Goal: Task Accomplishment & Management: Manage account settings

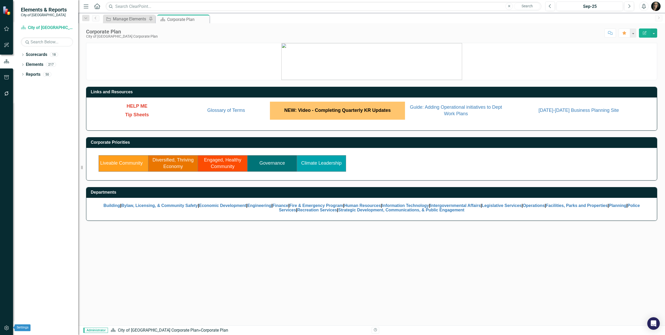
click at [7, 329] on icon "button" at bounding box center [6, 327] width 5 height 4
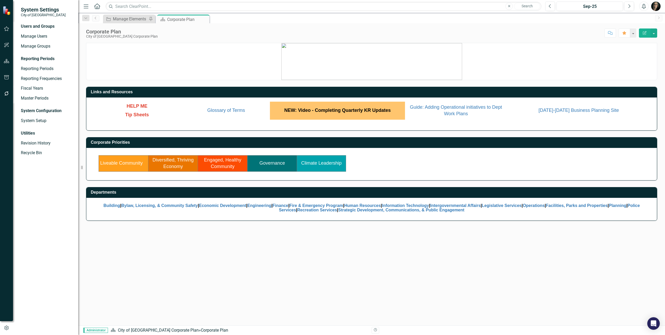
click at [7, 91] on button "button" at bounding box center [7, 93] width 12 height 11
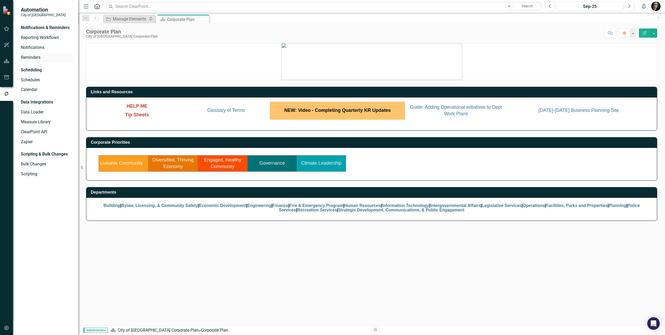
click at [31, 56] on link "Reminders" at bounding box center [47, 58] width 52 height 6
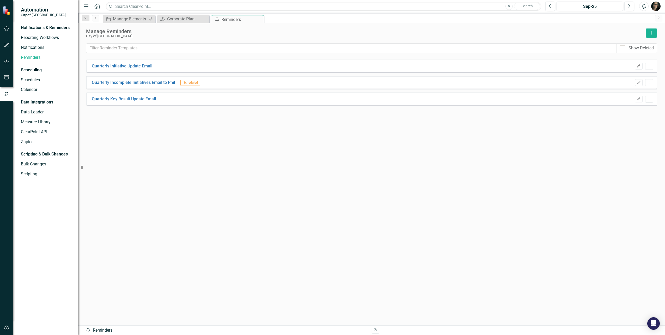
click at [637, 65] on icon "Edit" at bounding box center [639, 65] width 4 height 3
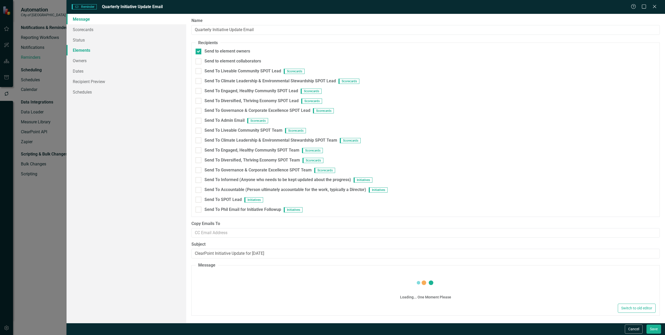
click at [82, 49] on link "Elements" at bounding box center [127, 50] width 120 height 10
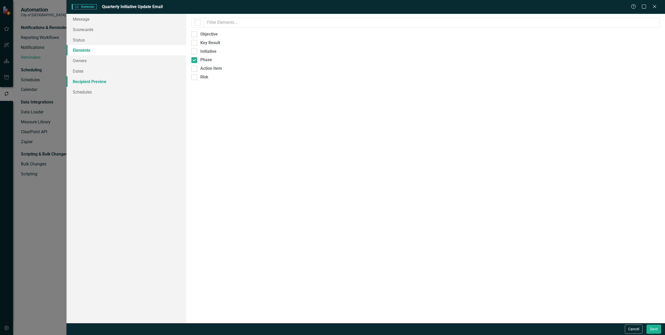
click at [103, 81] on link "Recipient Preview" at bounding box center [127, 81] width 120 height 10
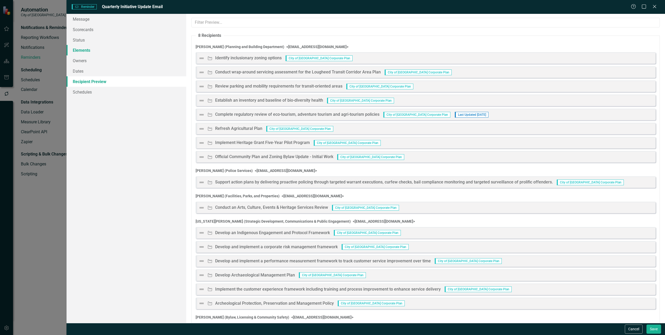
click at [92, 51] on link "Elements" at bounding box center [127, 50] width 120 height 10
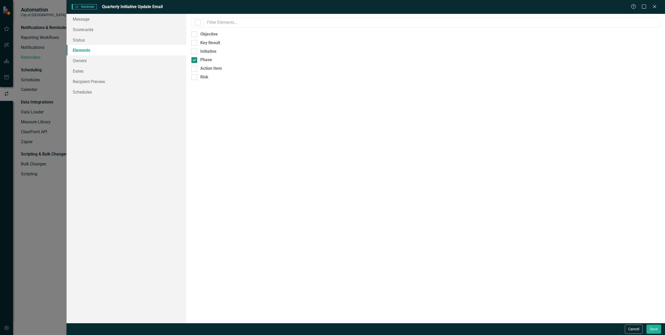
click at [194, 61] on div at bounding box center [195, 60] width 6 height 6
click at [194, 61] on input "Phase" at bounding box center [193, 58] width 3 height 3
checkbox input "false"
click at [195, 51] on input "Initiative" at bounding box center [193, 50] width 3 height 3
checkbox input "true"
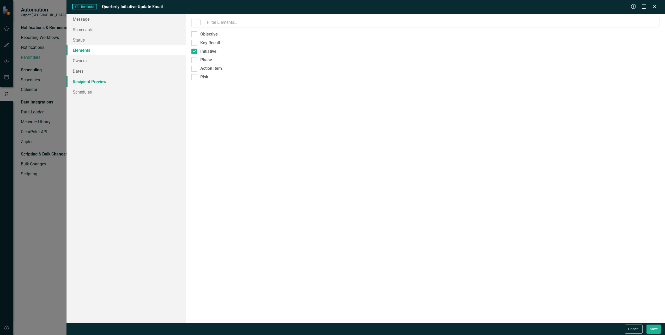
click at [104, 81] on link "Recipient Preview" at bounding box center [127, 81] width 120 height 10
click at [84, 51] on link "Elements" at bounding box center [127, 50] width 120 height 10
click at [99, 82] on link "Recipient Preview" at bounding box center [127, 81] width 120 height 10
click at [636, 331] on button "Cancel" at bounding box center [634, 328] width 18 height 9
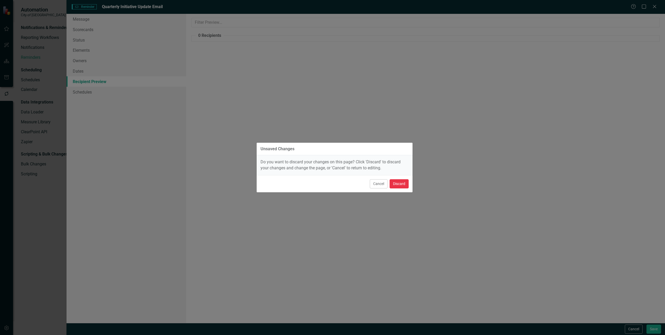
click at [406, 183] on button "Discard" at bounding box center [399, 183] width 19 height 9
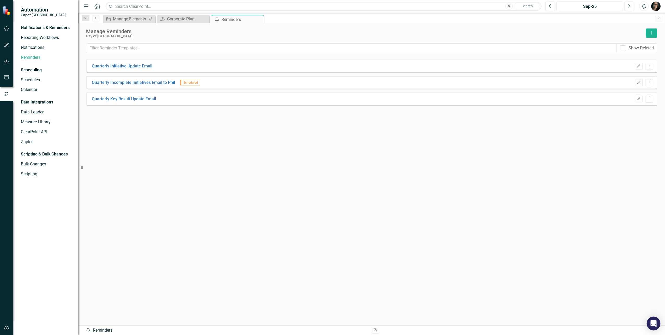
drag, startPoint x: 652, startPoint y: 320, endPoint x: 654, endPoint y: 322, distance: 2.8
click at [653, 323] on div "Open Intercom Messenger" at bounding box center [654, 323] width 14 height 14
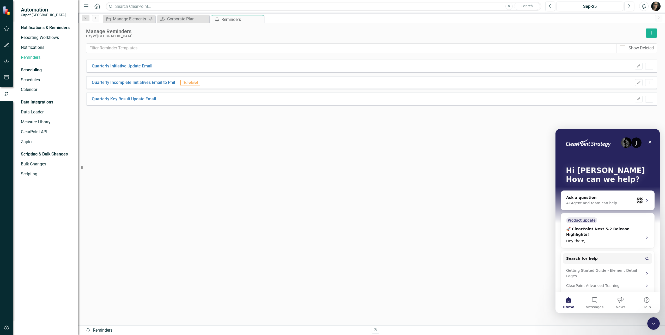
click at [403, 143] on div "Quarterly Initiative Update Email Edit Dropdown Menu Quarterly Incomplete Initi…" at bounding box center [371, 182] width 571 height 246
drag, startPoint x: 392, startPoint y: 111, endPoint x: 534, endPoint y: 164, distance: 151.0
click at [393, 112] on div "Quarterly Initiative Update Email Edit Dropdown Menu Quarterly Incomplete Initi…" at bounding box center [371, 182] width 571 height 246
click at [651, 142] on icon "Close" at bounding box center [650, 142] width 4 height 4
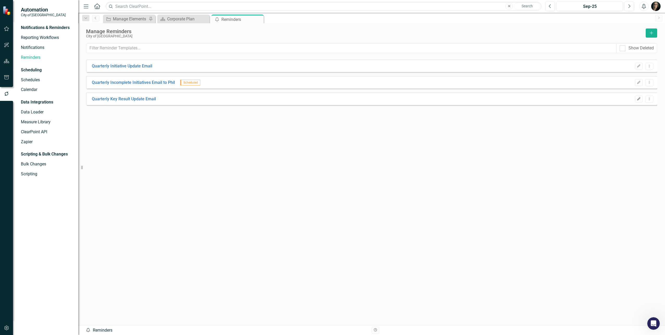
click at [638, 98] on icon "Edit" at bounding box center [639, 98] width 4 height 3
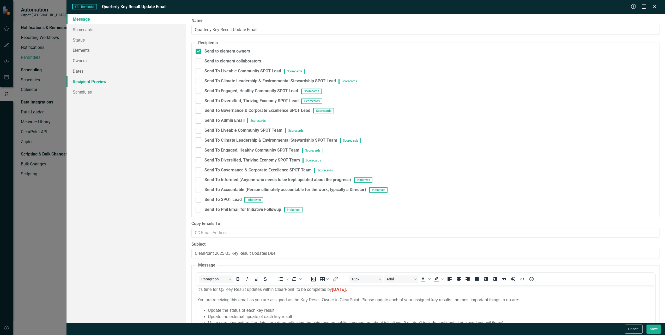
click at [96, 80] on link "Recipient Preview" at bounding box center [127, 81] width 120 height 10
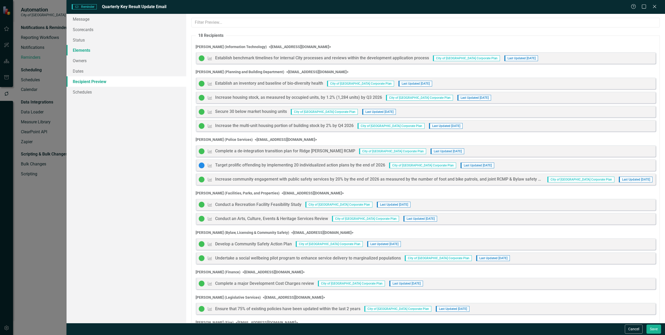
click at [87, 51] on link "Elements" at bounding box center [127, 50] width 120 height 10
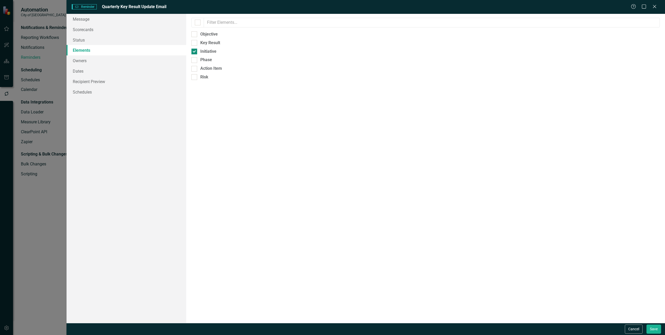
click at [193, 51] on input "Initiative" at bounding box center [193, 50] width 3 height 3
checkbox input "false"
click at [193, 43] on input "Key Result" at bounding box center [193, 41] width 3 height 3
checkbox input "true"
click at [94, 84] on link "Recipient Preview" at bounding box center [127, 81] width 120 height 10
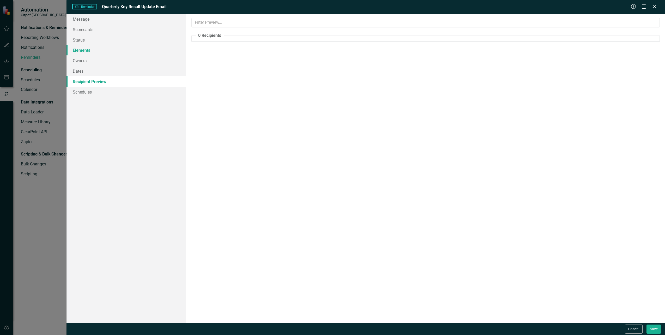
click at [97, 50] on link "Elements" at bounding box center [127, 50] width 120 height 10
click at [94, 41] on link "Status" at bounding box center [127, 40] width 120 height 10
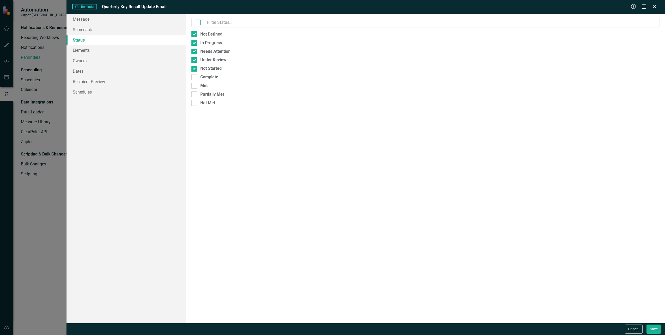
click at [197, 23] on input "checkbox" at bounding box center [196, 21] width 3 height 3
checkbox input "true"
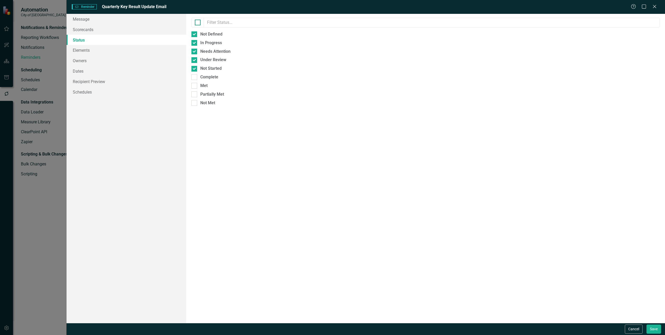
checkbox input "true"
click at [198, 22] on input "checkbox" at bounding box center [196, 21] width 3 height 3
checkbox input "false"
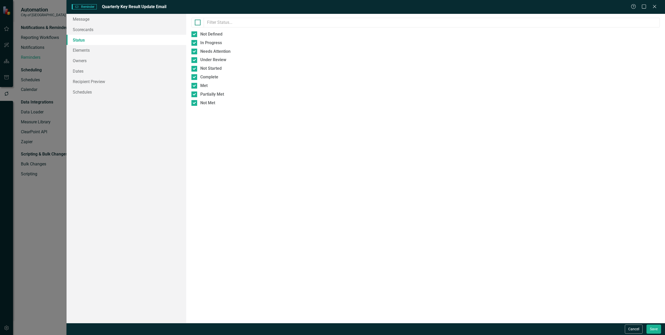
checkbox input "false"
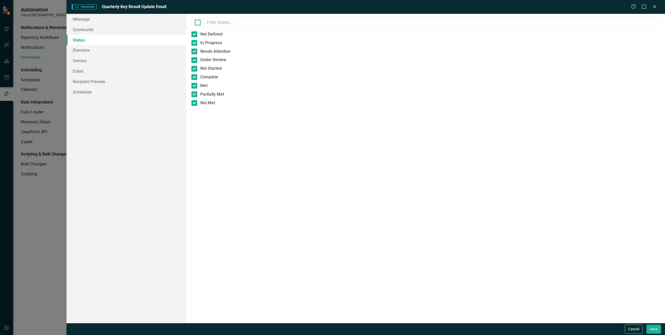
checkbox input "false"
click at [97, 62] on link "Owners" at bounding box center [127, 60] width 120 height 10
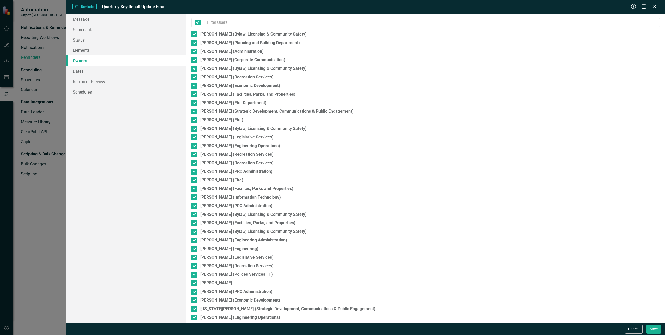
checkbox input "false"
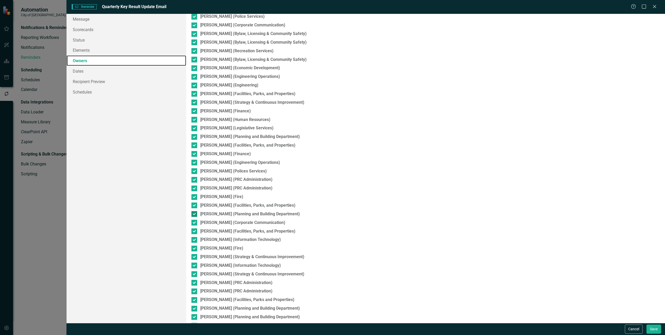
scroll to position [391, 0]
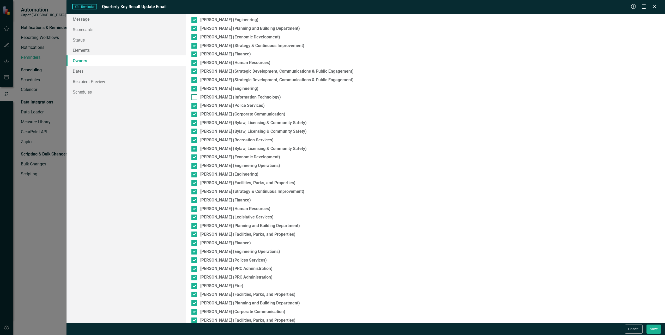
click at [195, 99] on div at bounding box center [195, 97] width 6 height 6
click at [195, 98] on input "[PERSON_NAME] (Information Technology)" at bounding box center [193, 95] width 3 height 3
checkbox input "true"
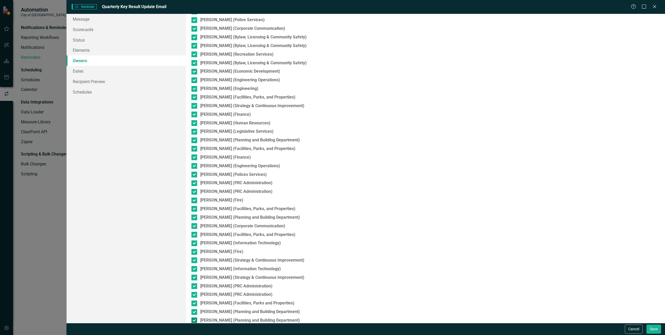
scroll to position [570, 0]
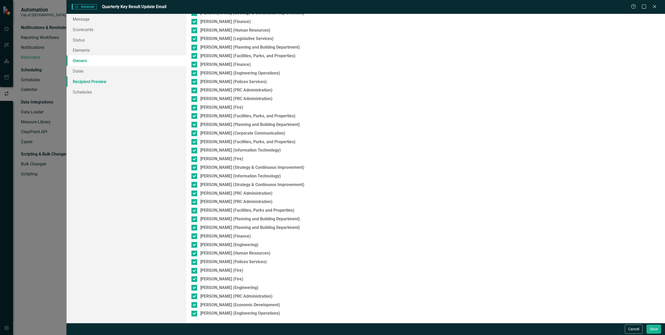
click at [101, 80] on link "Recipient Preview" at bounding box center [127, 81] width 120 height 10
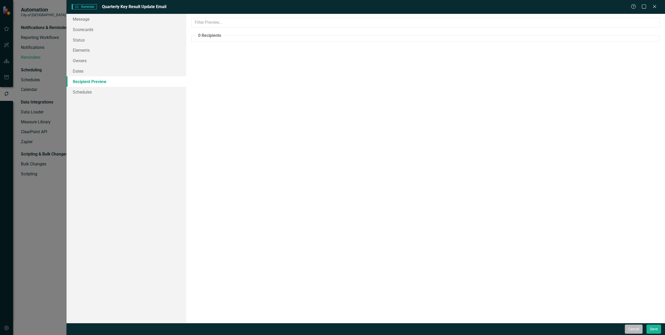
click at [635, 330] on button "Cancel" at bounding box center [634, 328] width 18 height 9
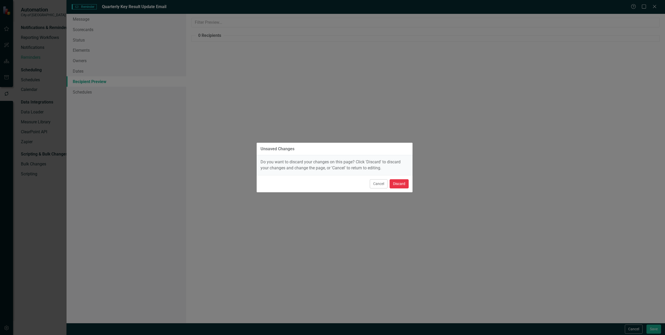
click at [399, 184] on button "Discard" at bounding box center [399, 183] width 19 height 9
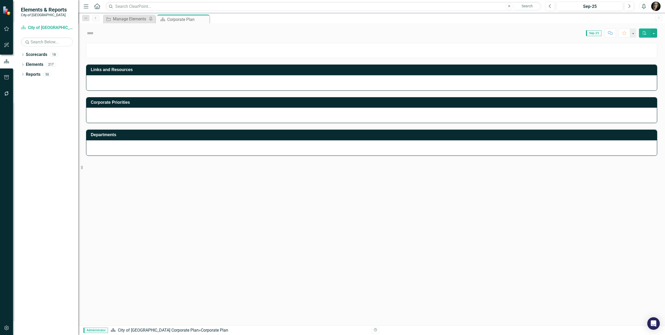
click at [8, 94] on icon "button" at bounding box center [6, 93] width 5 height 4
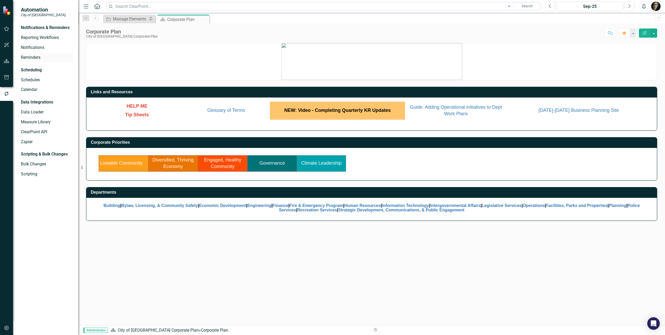
click at [29, 56] on link "Reminders" at bounding box center [47, 58] width 52 height 6
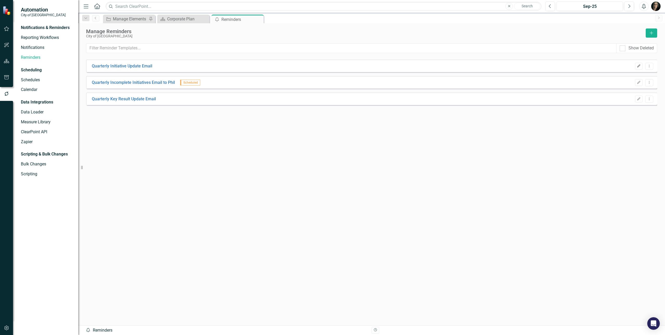
click at [636, 66] on button "Edit" at bounding box center [639, 66] width 8 height 7
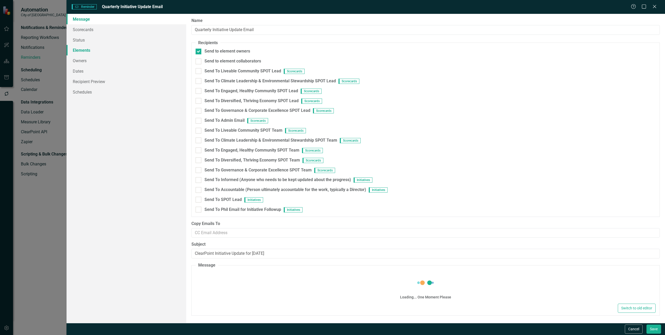
click at [86, 50] on link "Elements" at bounding box center [127, 50] width 120 height 10
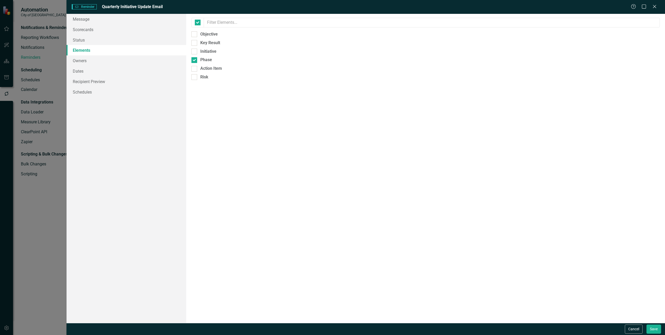
checkbox input "false"
click at [194, 62] on div at bounding box center [195, 60] width 6 height 6
click at [194, 61] on input "Phase" at bounding box center [193, 58] width 3 height 3
checkbox input "false"
click at [195, 53] on div at bounding box center [195, 52] width 6 height 6
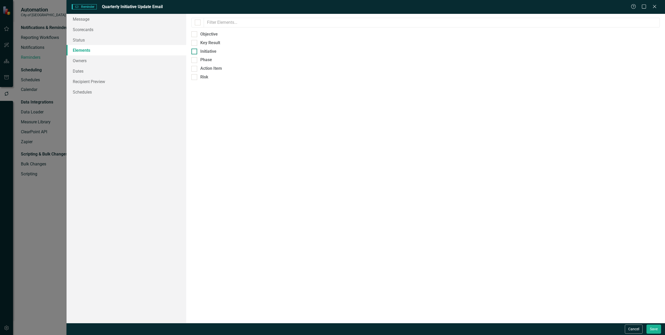
click at [195, 52] on input "Initiative" at bounding box center [193, 50] width 3 height 3
checkbox input "true"
click at [97, 80] on link "Recipient Preview" at bounding box center [127, 81] width 120 height 10
click at [92, 52] on link "Elements" at bounding box center [127, 50] width 120 height 10
click at [90, 42] on link "Status" at bounding box center [127, 40] width 120 height 10
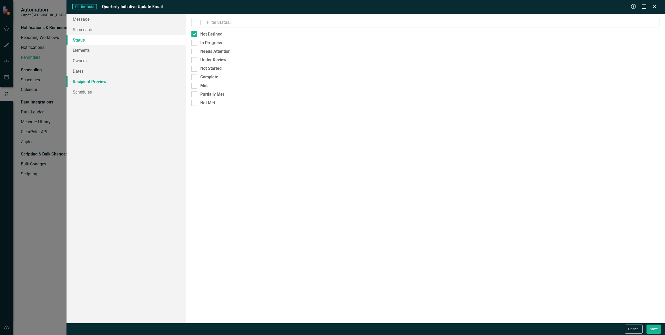
click at [94, 81] on link "Recipient Preview" at bounding box center [127, 81] width 120 height 10
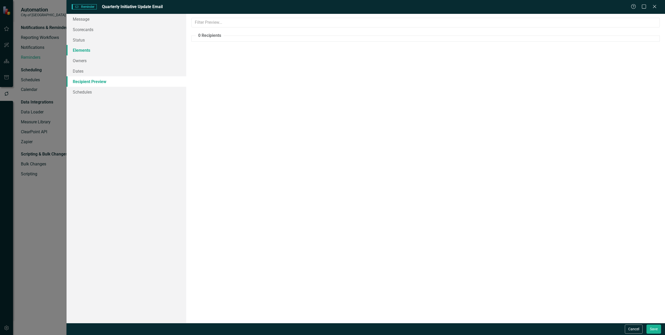
click at [93, 49] on link "Elements" at bounding box center [127, 50] width 120 height 10
click at [653, 328] on button "Save" at bounding box center [654, 328] width 15 height 9
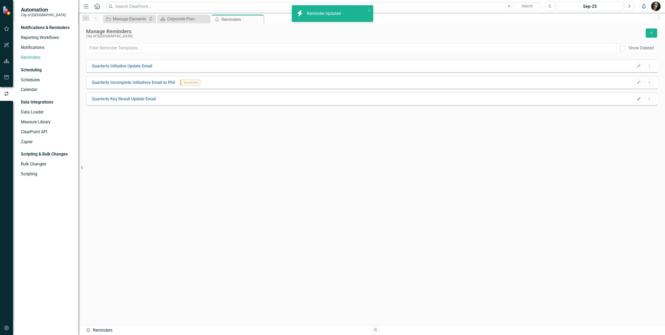
click at [636, 99] on button "Edit" at bounding box center [639, 99] width 8 height 7
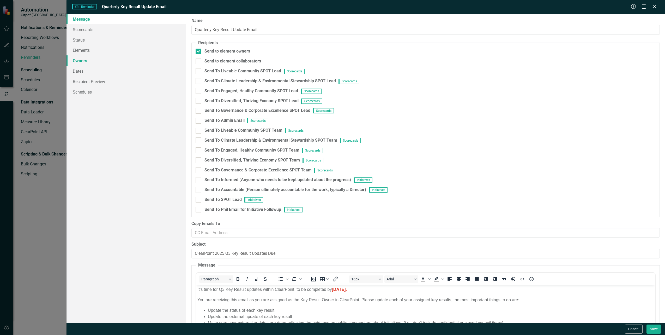
click at [91, 62] on link "Owners" at bounding box center [127, 60] width 120 height 10
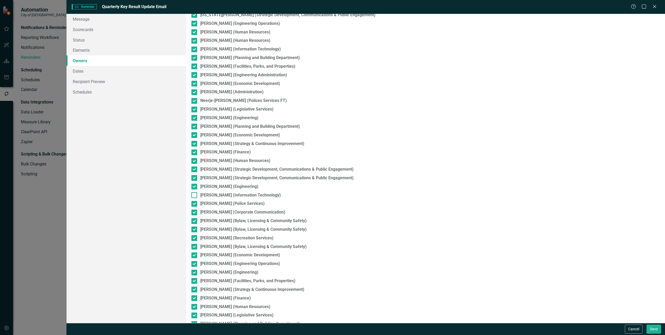
click at [193, 195] on input "[PERSON_NAME] (Information Technology)" at bounding box center [193, 193] width 3 height 3
checkbox input "true"
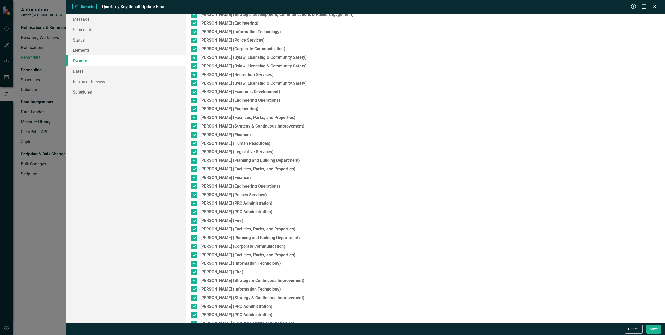
scroll to position [570, 0]
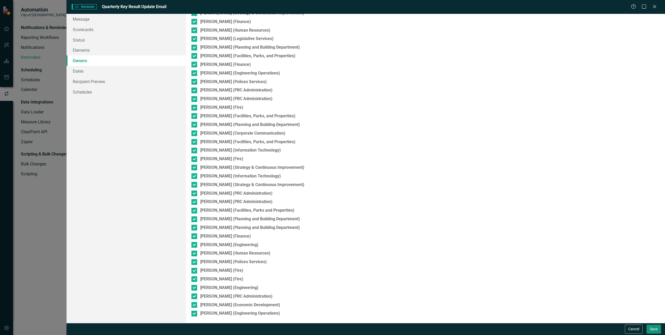
click at [650, 328] on button "Save" at bounding box center [654, 328] width 15 height 9
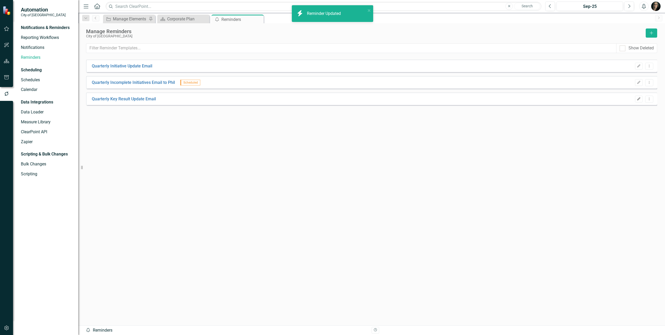
click at [639, 98] on icon "Edit" at bounding box center [639, 98] width 4 height 3
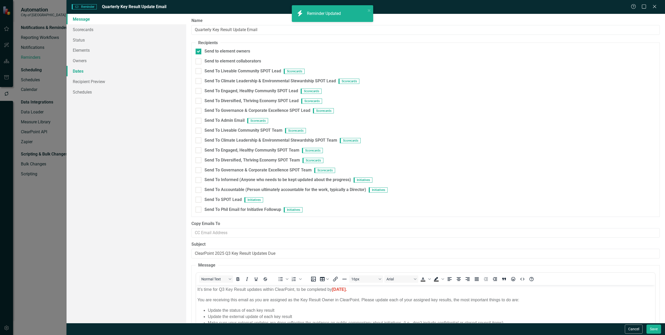
scroll to position [0, 0]
click at [90, 79] on link "Recipient Preview" at bounding box center [127, 81] width 120 height 10
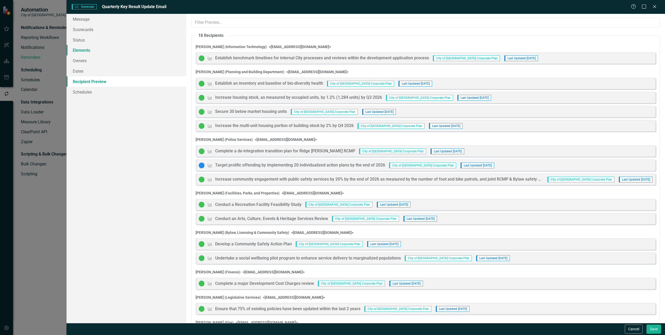
click at [84, 50] on link "Elements" at bounding box center [127, 50] width 120 height 10
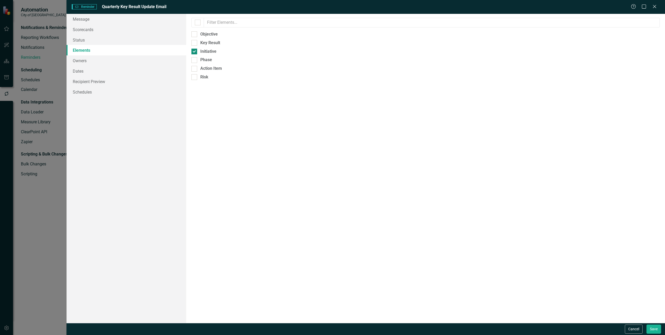
click at [196, 53] on div at bounding box center [195, 52] width 6 height 6
click at [195, 52] on input "Initiative" at bounding box center [193, 50] width 3 height 3
checkbox input "false"
click at [195, 43] on input "Key Result" at bounding box center [193, 41] width 3 height 3
checkbox input "true"
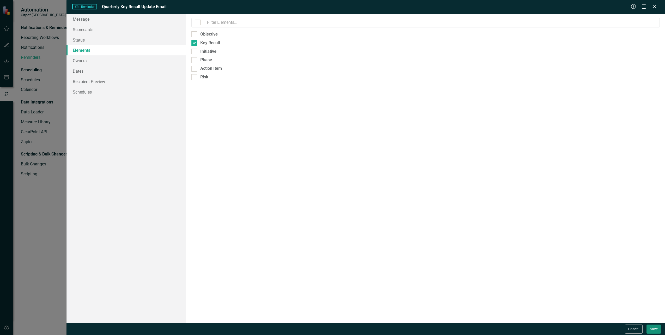
click at [654, 331] on button "Save" at bounding box center [654, 328] width 15 height 9
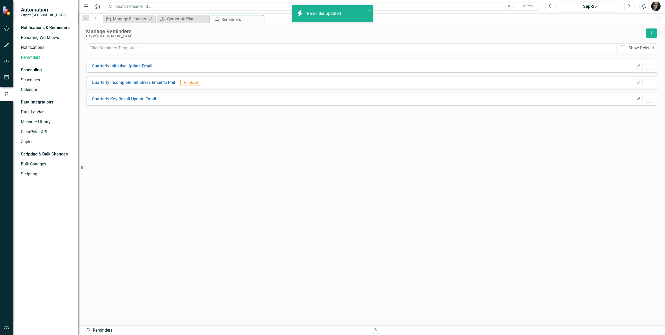
click at [637, 100] on icon "Edit" at bounding box center [639, 98] width 4 height 3
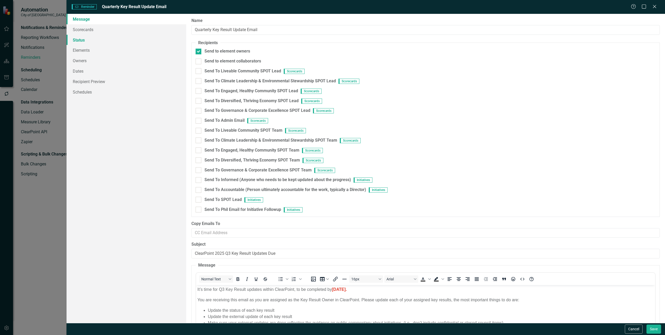
click at [82, 43] on link "Status" at bounding box center [127, 40] width 120 height 10
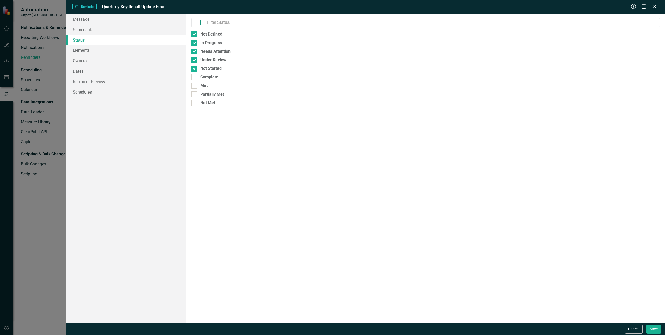
click at [196, 22] on input "checkbox" at bounding box center [196, 21] width 3 height 3
checkbox input "true"
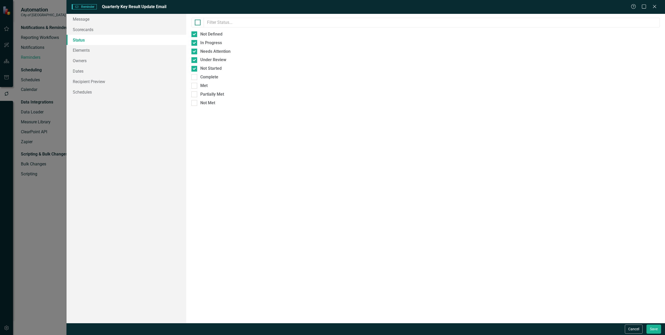
checkbox input "true"
click at [197, 21] on input "checkbox" at bounding box center [196, 21] width 3 height 3
checkbox input "false"
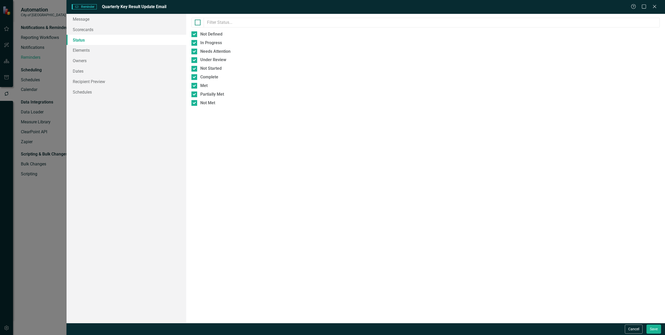
checkbox input "false"
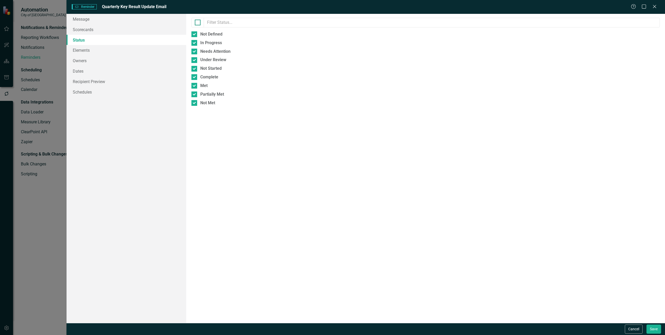
checkbox input "false"
click at [659, 331] on button "Save" at bounding box center [654, 328] width 15 height 9
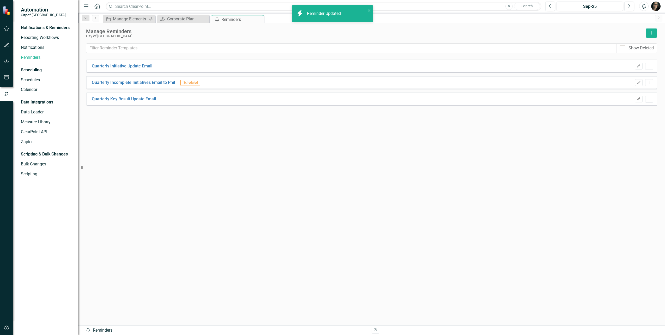
click at [638, 100] on icon "Edit" at bounding box center [639, 98] width 4 height 3
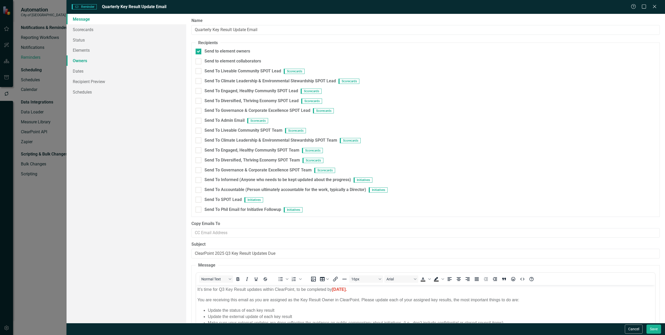
click at [89, 62] on link "Owners" at bounding box center [127, 60] width 120 height 10
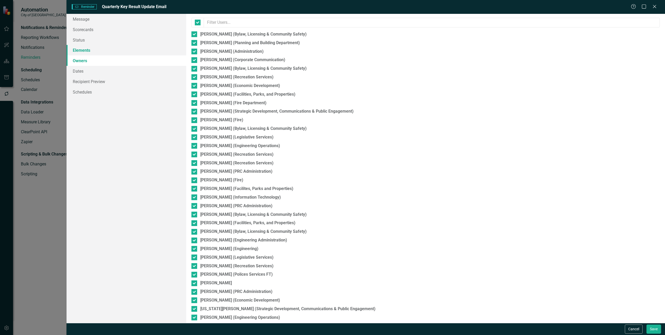
click at [88, 51] on link "Elements" at bounding box center [127, 50] width 120 height 10
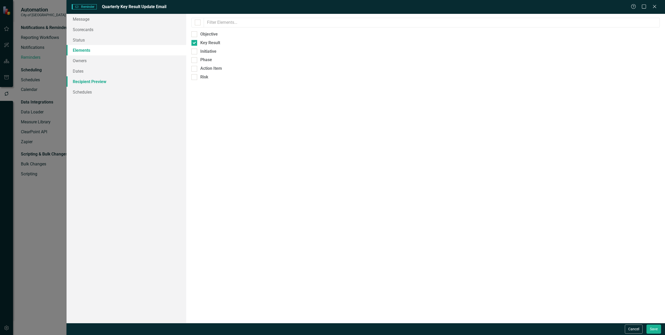
click at [93, 82] on link "Recipient Preview" at bounding box center [127, 81] width 120 height 10
click at [87, 63] on link "Owners" at bounding box center [127, 60] width 120 height 10
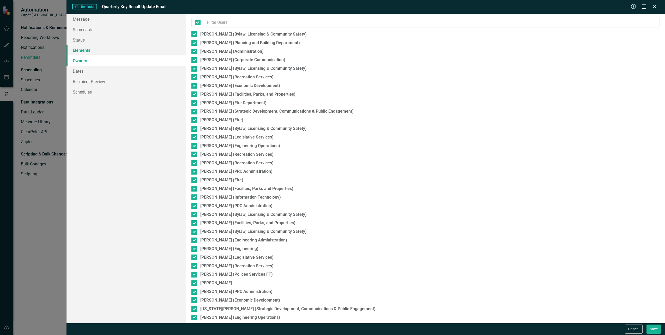
click at [88, 52] on link "Elements" at bounding box center [127, 50] width 120 height 10
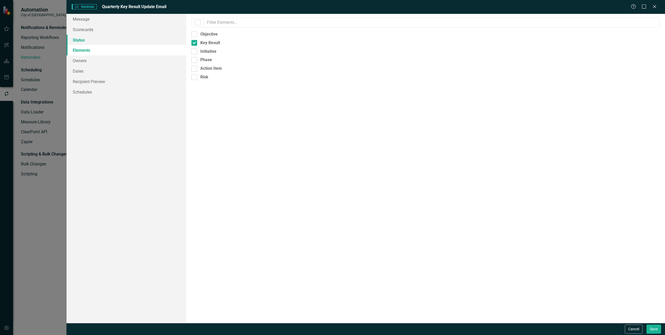
click at [89, 41] on link "Status" at bounding box center [127, 40] width 120 height 10
click at [91, 30] on link "Scorecards" at bounding box center [127, 29] width 120 height 10
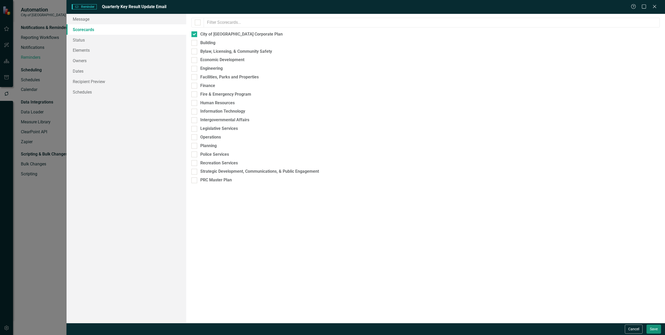
click at [649, 327] on button "Save" at bounding box center [654, 328] width 15 height 9
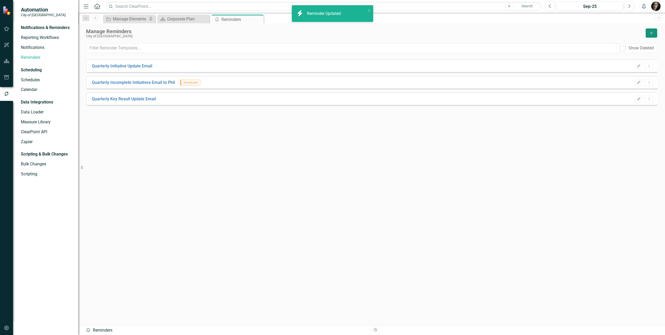
click at [653, 33] on button "Add" at bounding box center [651, 32] width 11 height 9
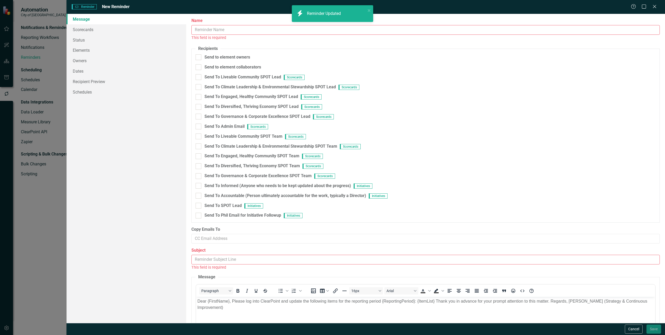
click at [208, 32] on input "Name" at bounding box center [426, 30] width 469 height 10
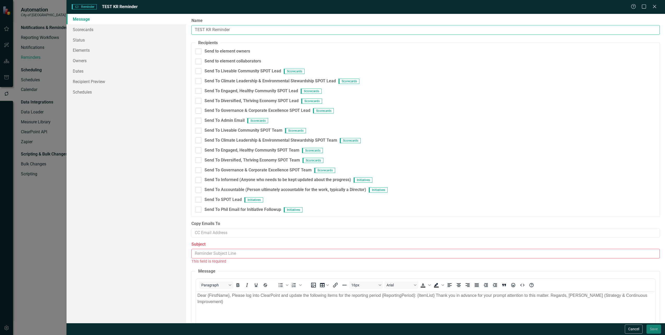
type input "TEST KR Reminder"
click at [198, 56] on fieldset "Recipients Send to element owners Send to element collaborators Send To Liveabl…" at bounding box center [426, 128] width 469 height 177
click at [200, 52] on div at bounding box center [199, 52] width 6 height 6
click at [199, 52] on input "Send to element owners" at bounding box center [197, 50] width 3 height 3
checkbox input "true"
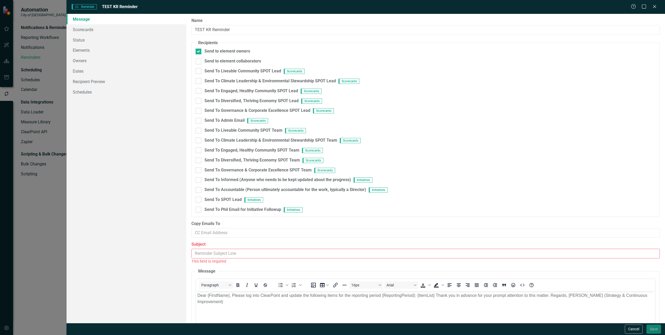
click at [225, 255] on input "Subject" at bounding box center [426, 253] width 469 height 10
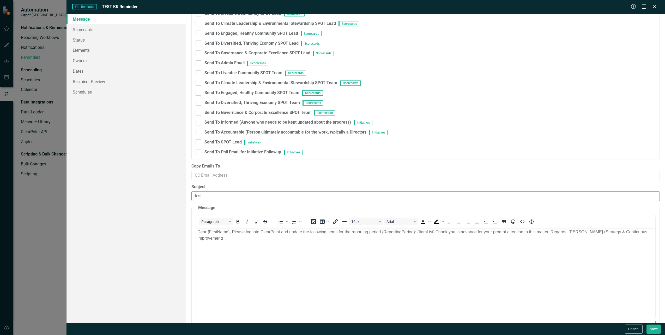
scroll to position [75, 0]
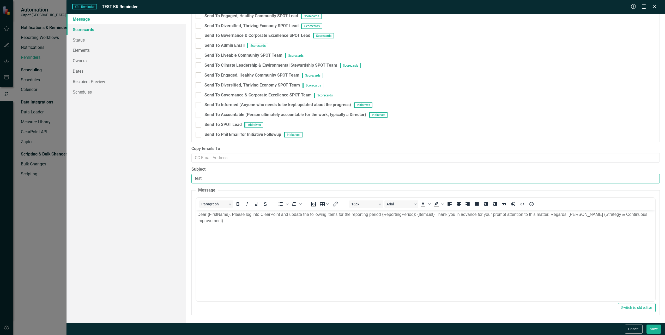
type input "test"
click at [87, 33] on link "Scorecards" at bounding box center [127, 29] width 120 height 10
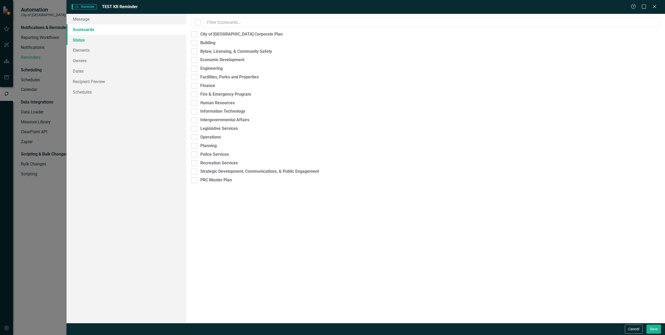
click at [82, 39] on link "Status" at bounding box center [127, 40] width 120 height 10
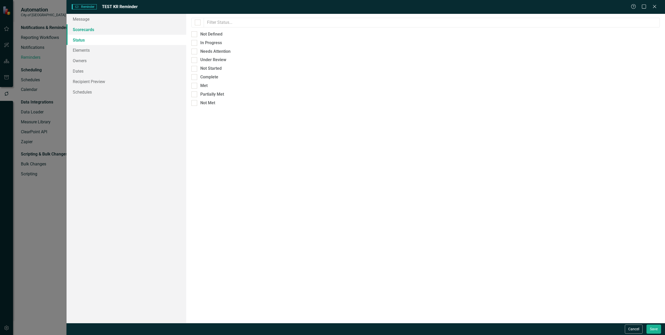
click at [85, 29] on link "Scorecards" at bounding box center [127, 29] width 120 height 10
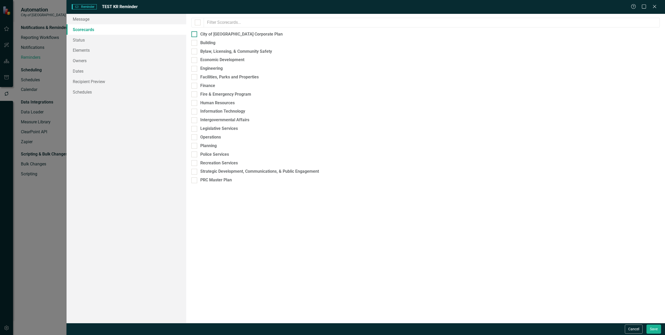
click at [194, 33] on input "City of [GEOGRAPHIC_DATA] Corporate Plan" at bounding box center [193, 32] width 3 height 3
checkbox input "true"
click at [88, 40] on link "Status" at bounding box center [127, 40] width 120 height 10
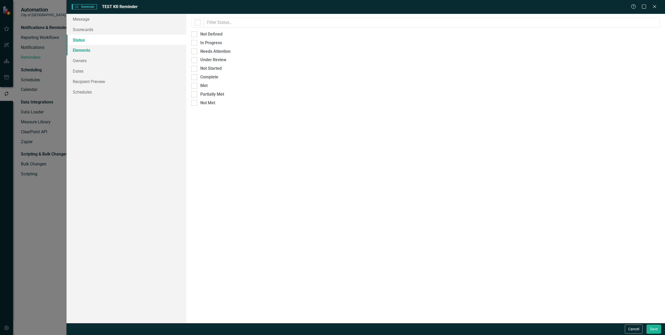
click at [89, 50] on link "Elements" at bounding box center [127, 50] width 120 height 10
click at [198, 43] on div "Key Result" at bounding box center [426, 43] width 469 height 6
click at [195, 43] on input "Key Result" at bounding box center [193, 41] width 3 height 3
checkbox input "true"
click at [99, 62] on link "Owners" at bounding box center [127, 60] width 120 height 10
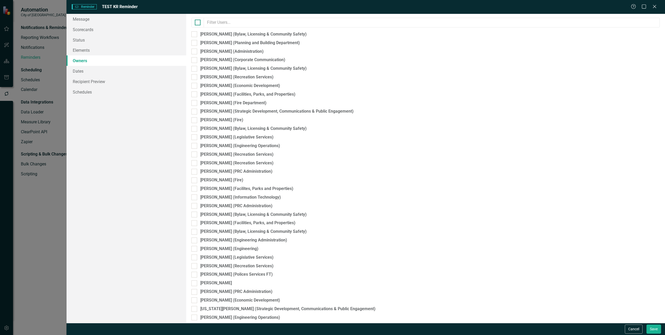
click at [198, 22] on input "checkbox" at bounding box center [196, 21] width 3 height 3
checkbox input "true"
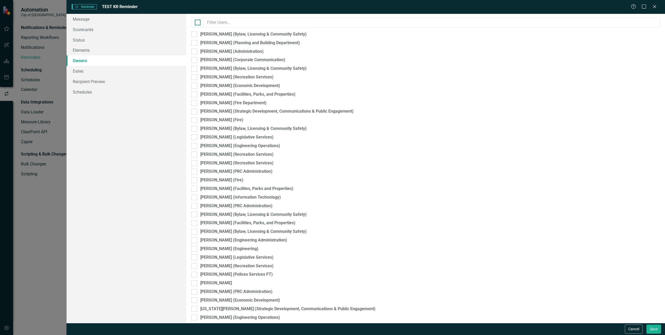
checkbox input "true"
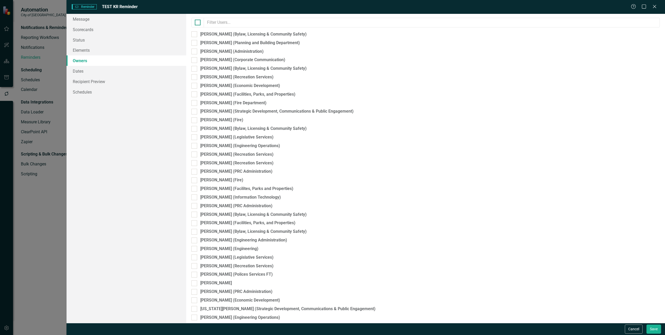
checkbox input "true"
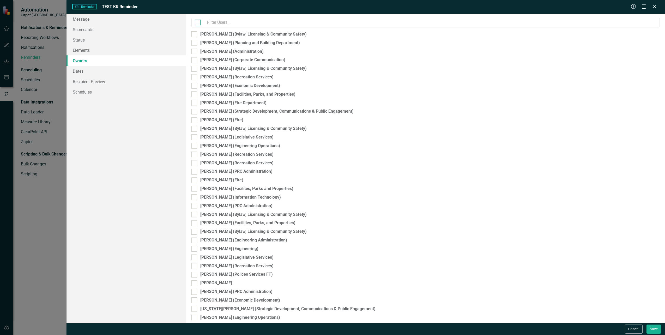
checkbox input "true"
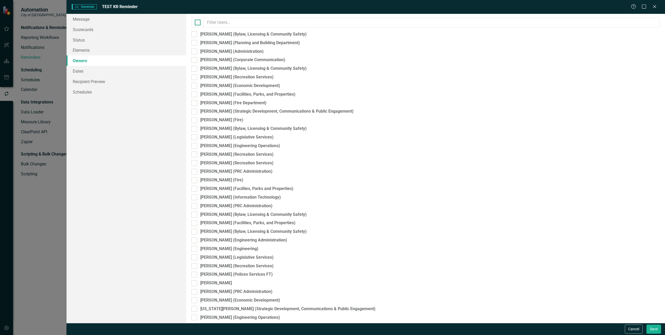
checkbox input "true"
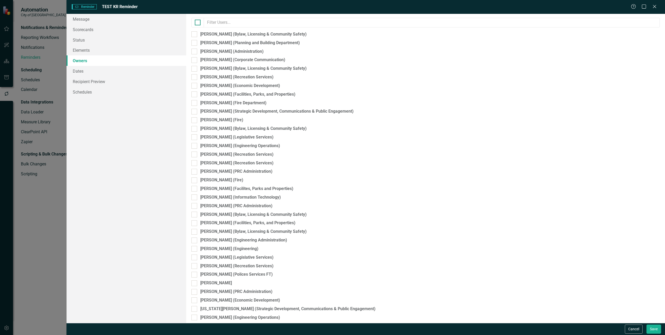
checkbox input "true"
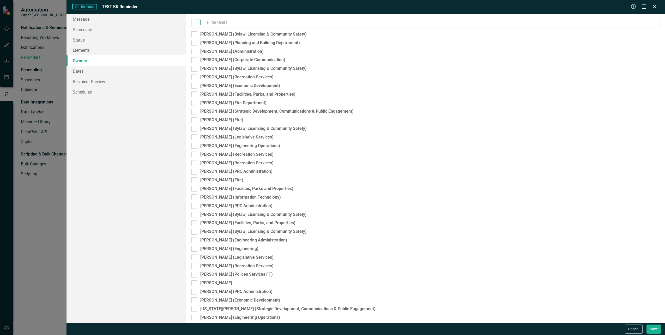
checkbox input "true"
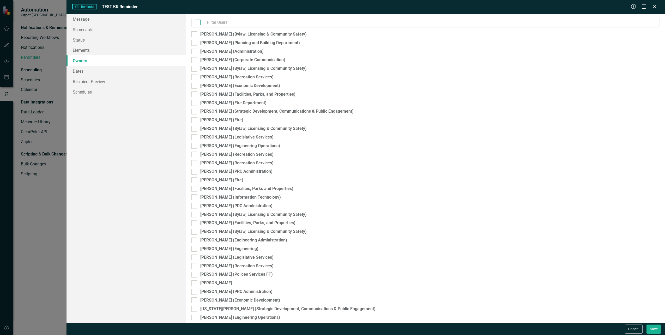
checkbox input "true"
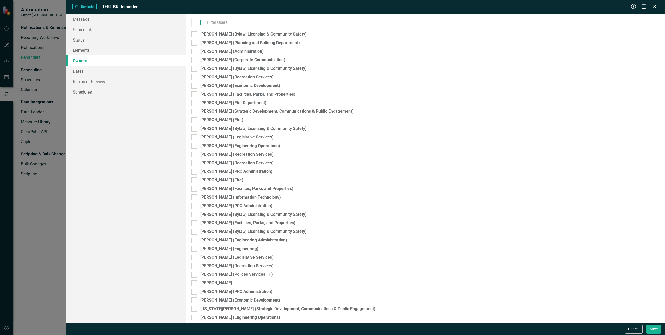
checkbox input "true"
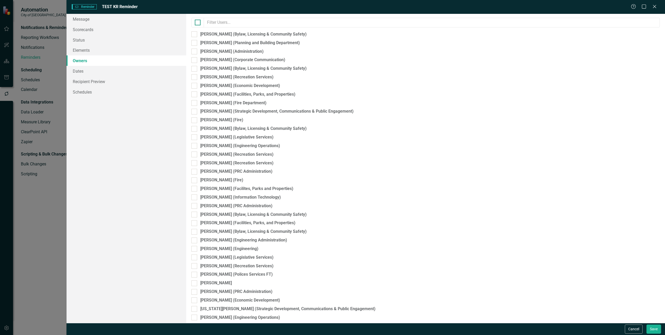
checkbox input "true"
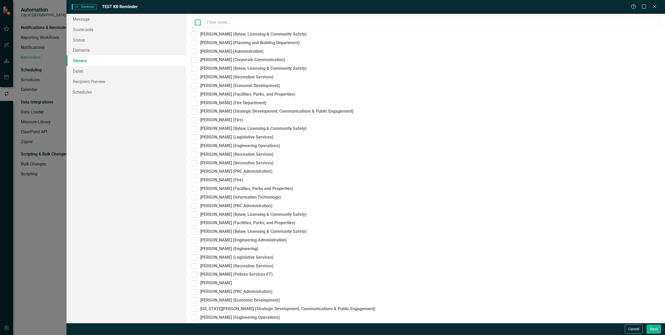
checkbox input "true"
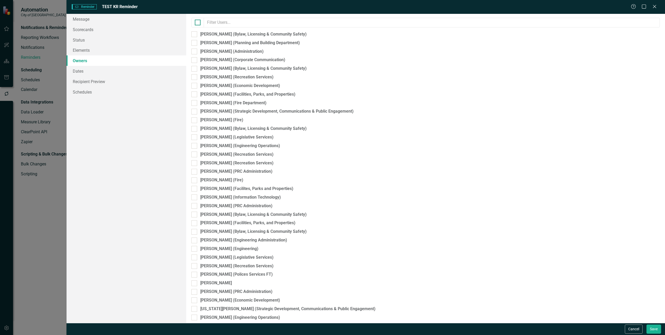
checkbox input "true"
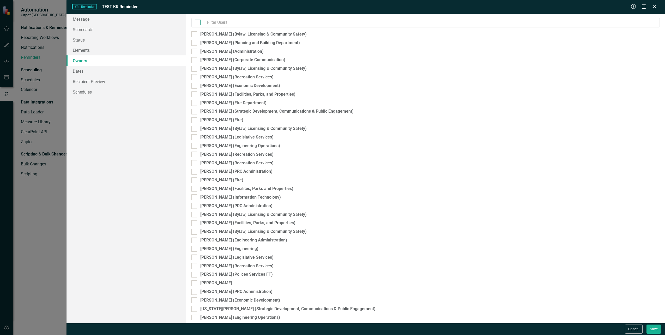
checkbox input "true"
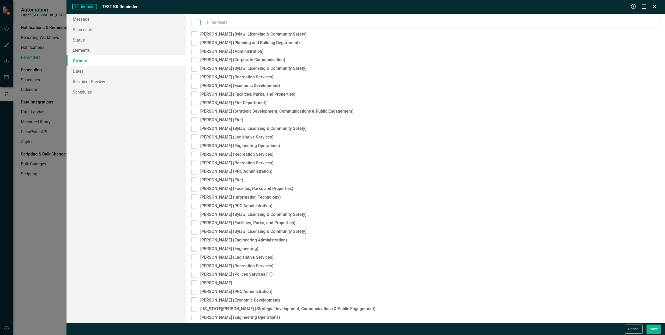
checkbox input "true"
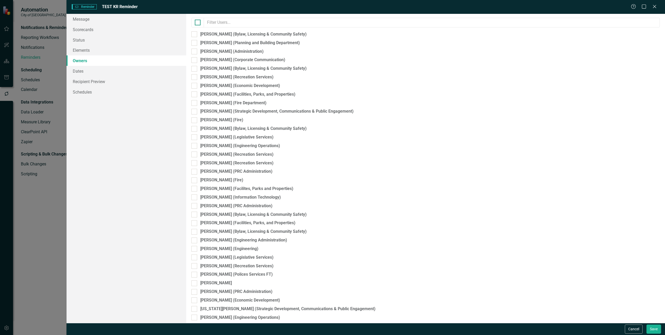
checkbox input "true"
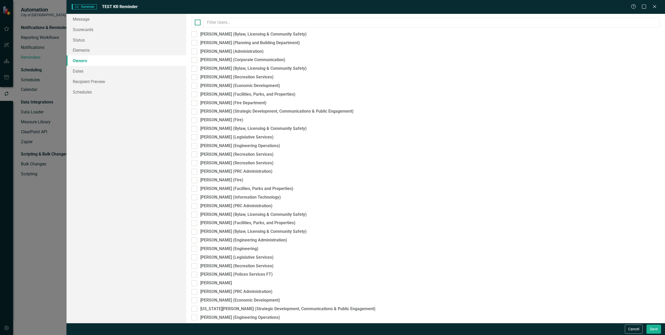
checkbox input "true"
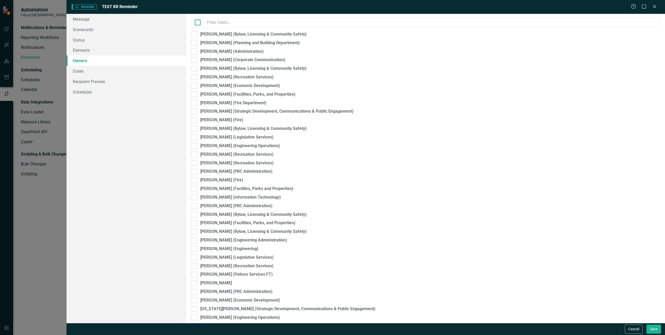
checkbox input "true"
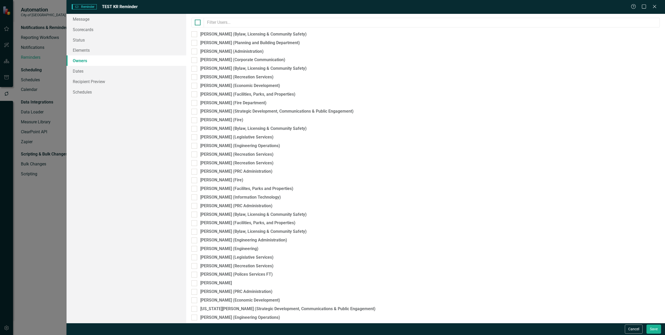
checkbox input "true"
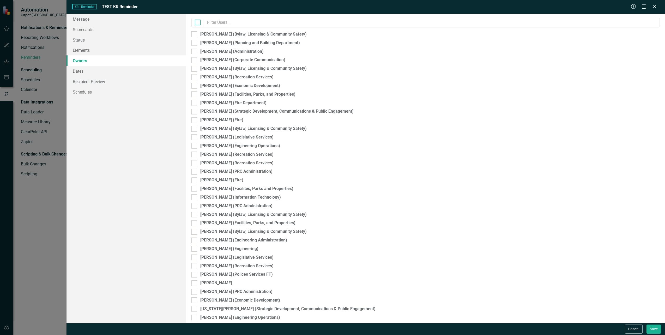
checkbox input "true"
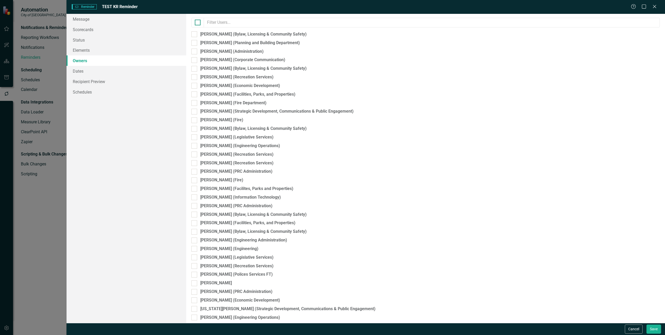
checkbox input "true"
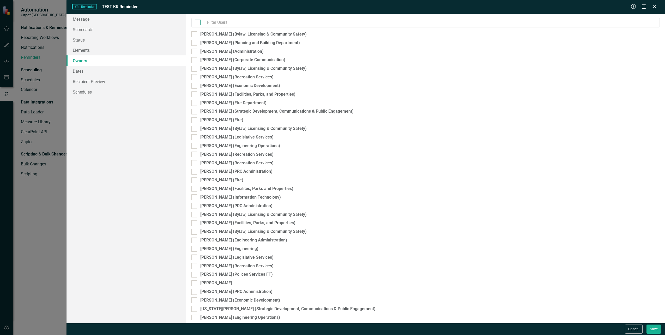
checkbox input "true"
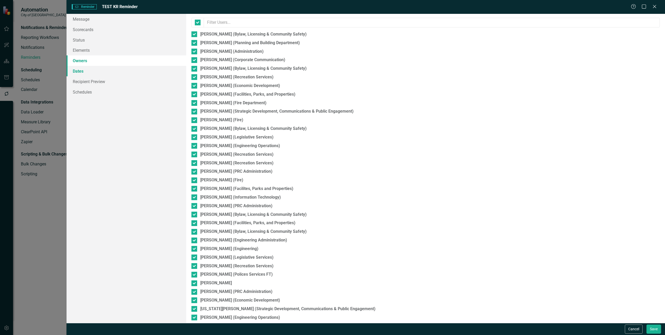
click at [80, 72] on link "Dates" at bounding box center [127, 71] width 120 height 10
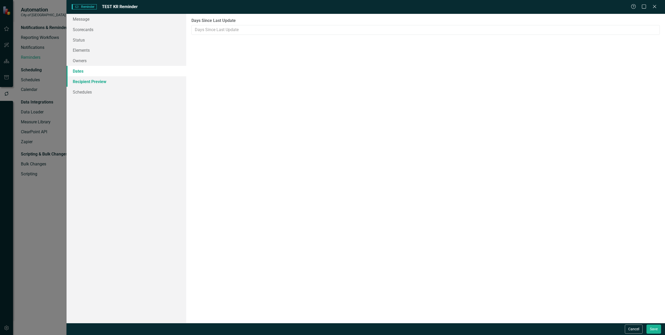
click at [100, 82] on link "Recipient Preview" at bounding box center [127, 81] width 120 height 10
click at [95, 95] on link "Schedules" at bounding box center [127, 92] width 120 height 10
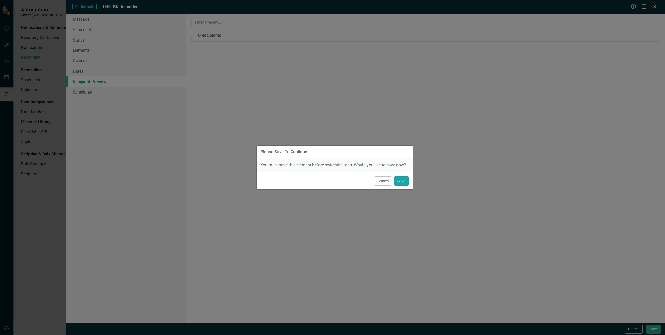
click at [401, 181] on button "Save" at bounding box center [401, 180] width 15 height 9
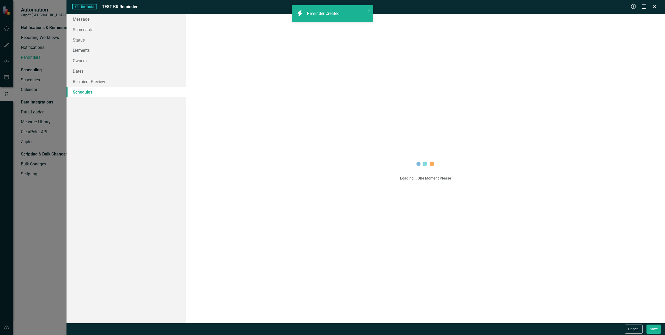
scroll to position [0, 0]
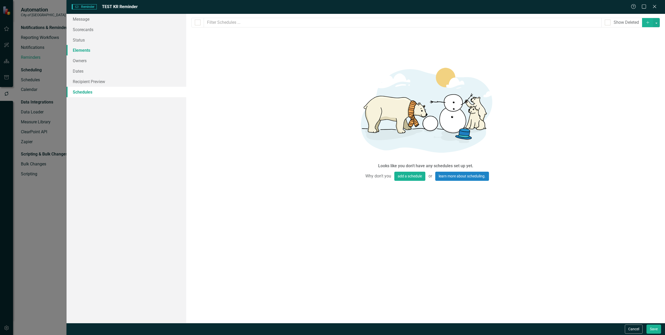
click at [104, 51] on link "Elements" at bounding box center [127, 50] width 120 height 10
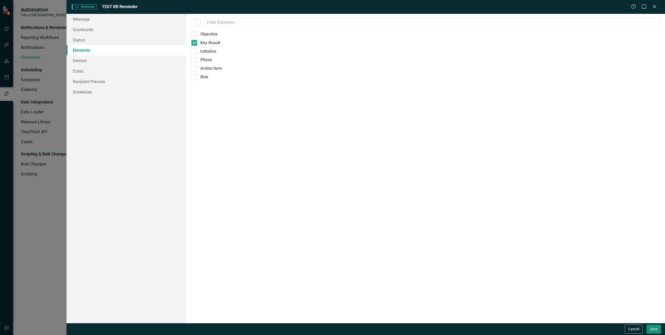
click at [652, 327] on button "Save" at bounding box center [654, 328] width 15 height 9
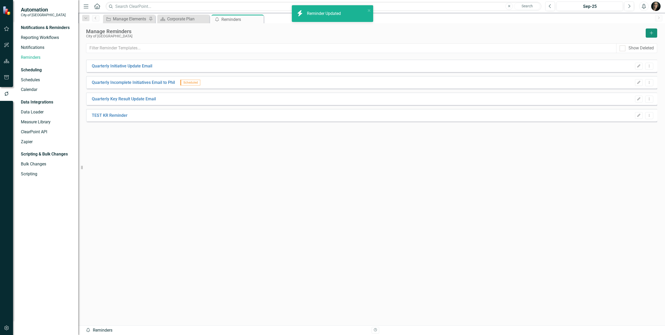
click at [652, 37] on button "Add" at bounding box center [651, 32] width 11 height 9
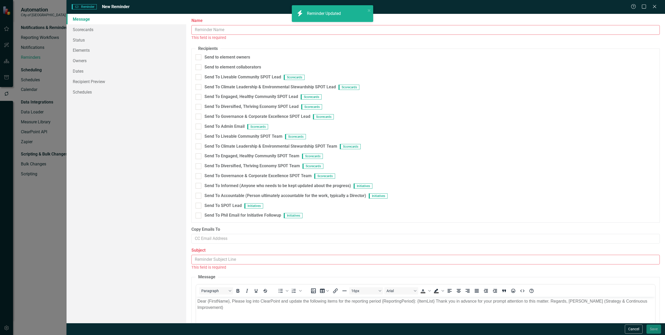
click at [217, 31] on input "Name" at bounding box center [426, 30] width 469 height 10
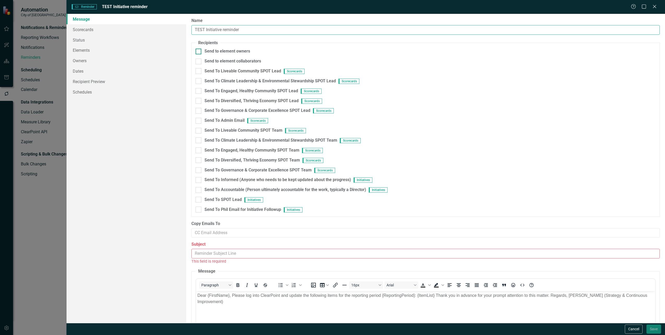
type input "TEST Initiative reminder"
click at [198, 52] on input "Send to element owners" at bounding box center [197, 50] width 3 height 3
checkbox input "true"
click at [74, 29] on link "Scorecards" at bounding box center [127, 29] width 120 height 10
click at [223, 251] on input "Subject" at bounding box center [426, 253] width 469 height 10
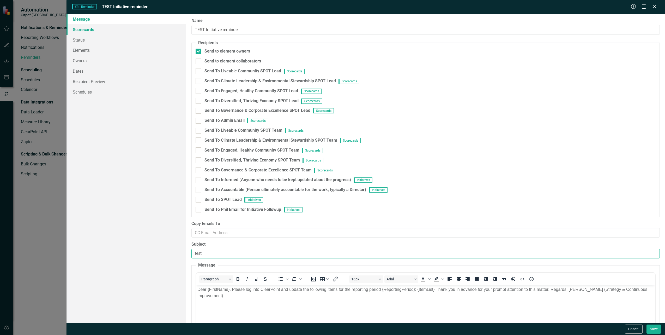
type input "test"
click at [84, 24] on link "Scorecards" at bounding box center [127, 29] width 120 height 10
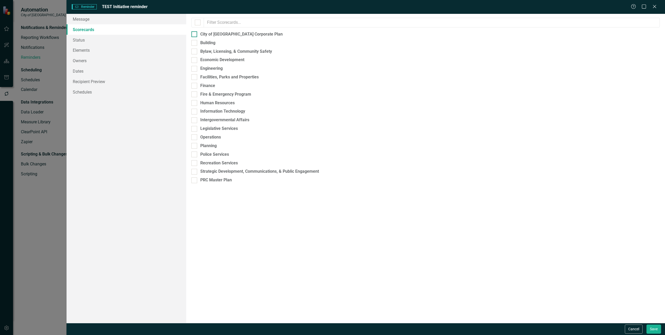
click at [196, 34] on div at bounding box center [195, 34] width 6 height 6
click at [195, 34] on input "City of [GEOGRAPHIC_DATA] Corporate Plan" at bounding box center [193, 32] width 3 height 3
checkbox input "true"
click at [90, 40] on link "Status" at bounding box center [127, 40] width 120 height 10
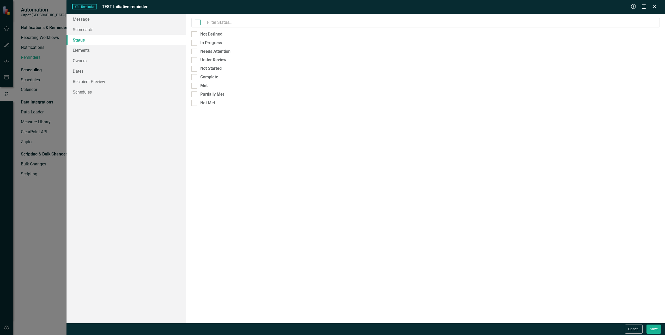
click at [199, 23] on div at bounding box center [198, 23] width 6 height 6
click at [198, 23] on input "checkbox" at bounding box center [196, 21] width 3 height 3
checkbox input "true"
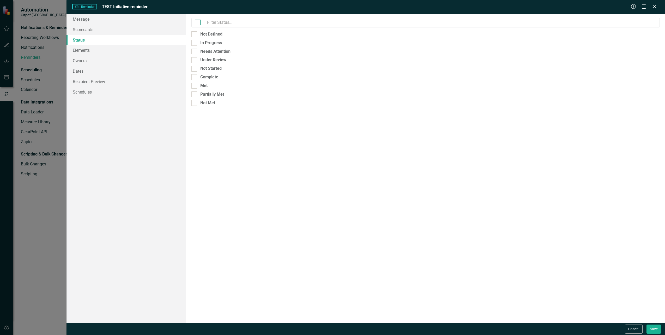
checkbox input "true"
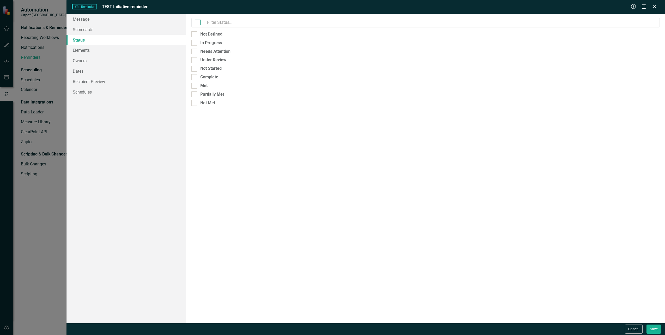
checkbox input "true"
click at [80, 53] on link "Elements" at bounding box center [127, 50] width 120 height 10
drag, startPoint x: 198, startPoint y: 52, endPoint x: 170, endPoint y: 52, distance: 27.7
click at [197, 52] on div "Initiative" at bounding box center [426, 52] width 469 height 6
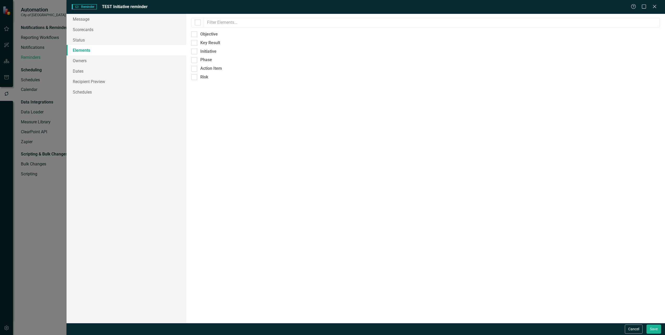
click at [195, 52] on input "Initiative" at bounding box center [193, 50] width 3 height 3
checkbox input "true"
click at [92, 63] on link "Owners" at bounding box center [127, 60] width 120 height 10
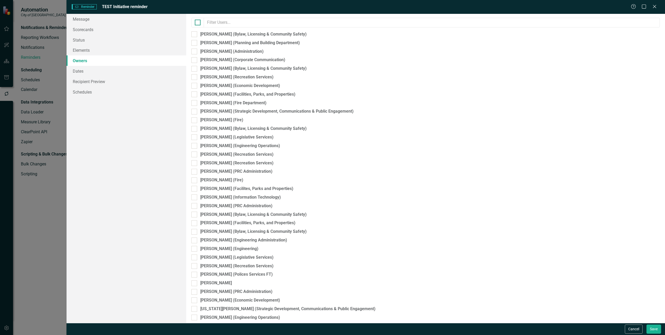
click at [199, 23] on div at bounding box center [198, 23] width 6 height 6
click at [198, 23] on input "checkbox" at bounding box center [196, 21] width 3 height 3
checkbox input "true"
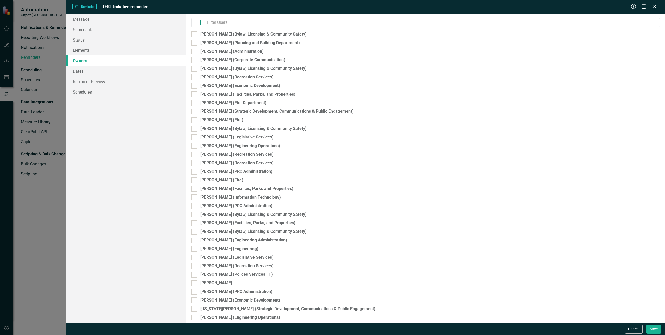
checkbox input "true"
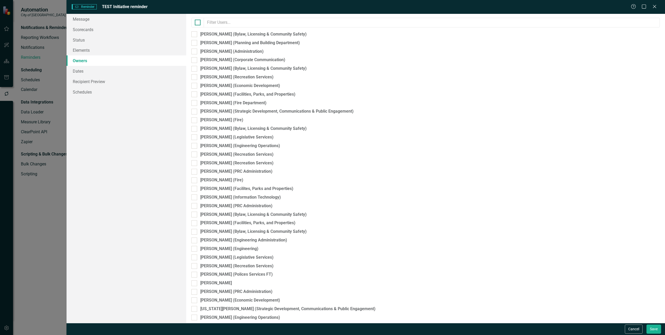
checkbox input "true"
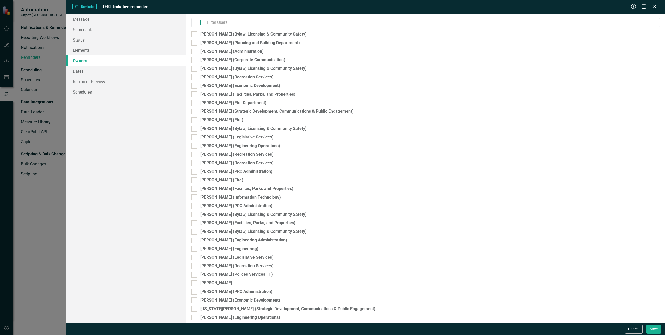
checkbox input "true"
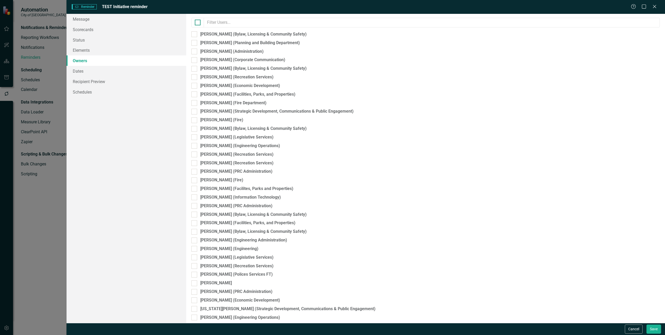
checkbox input "true"
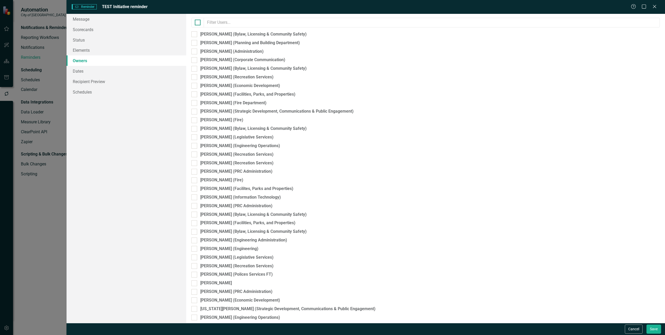
checkbox input "true"
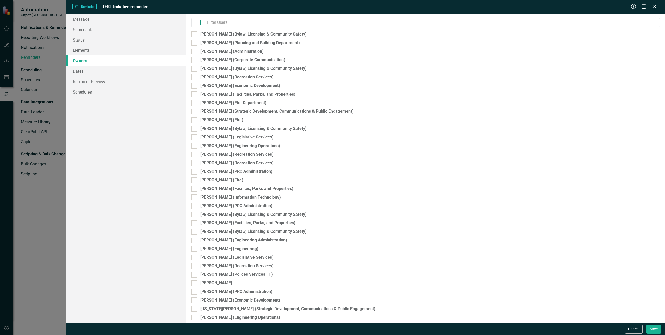
checkbox input "true"
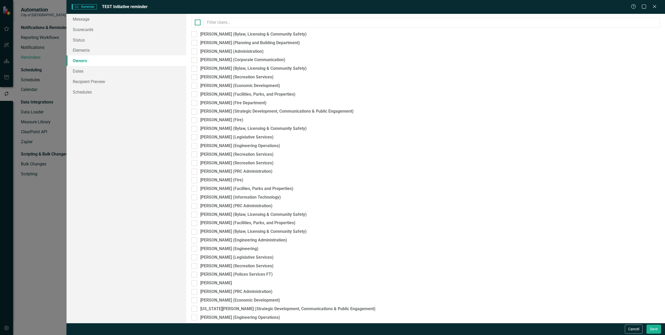
checkbox input "true"
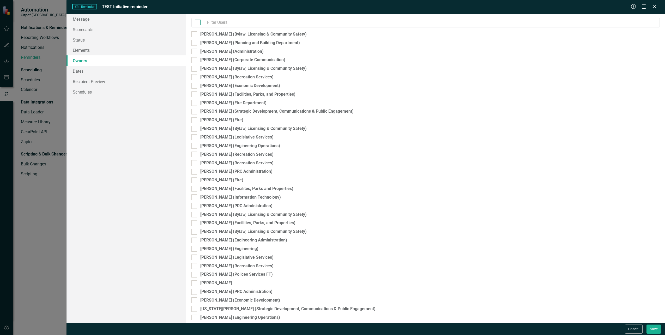
checkbox input "true"
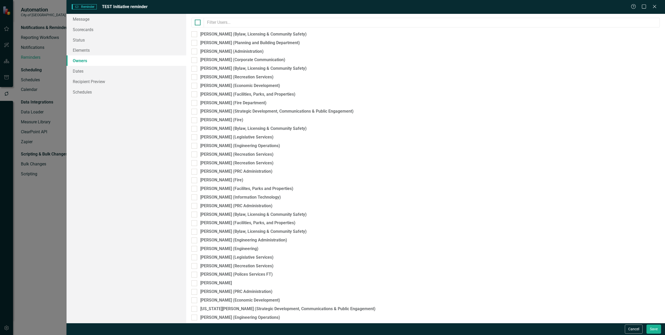
checkbox input "true"
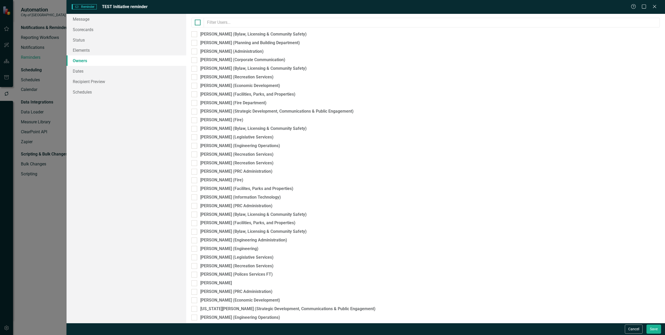
checkbox input "true"
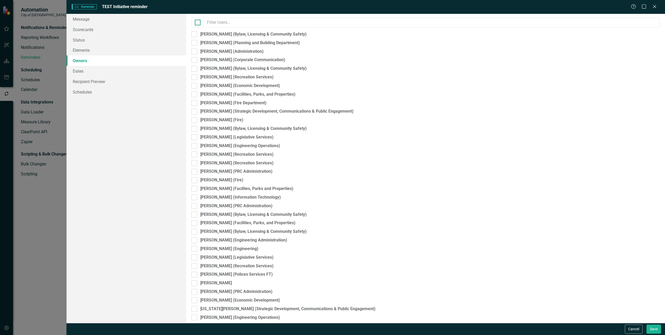
checkbox input "true"
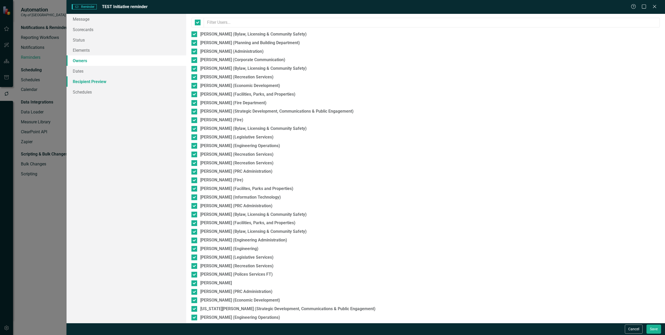
click at [92, 79] on link "Recipient Preview" at bounding box center [127, 81] width 120 height 10
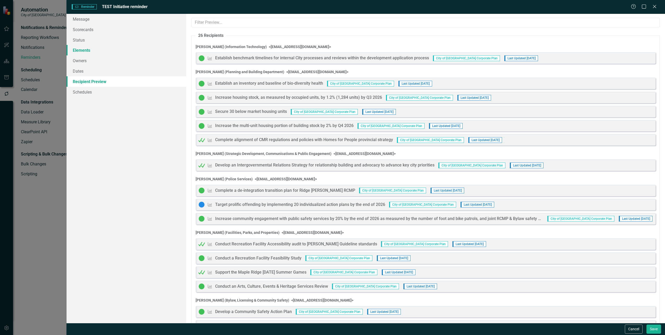
click at [100, 49] on link "Elements" at bounding box center [127, 50] width 120 height 10
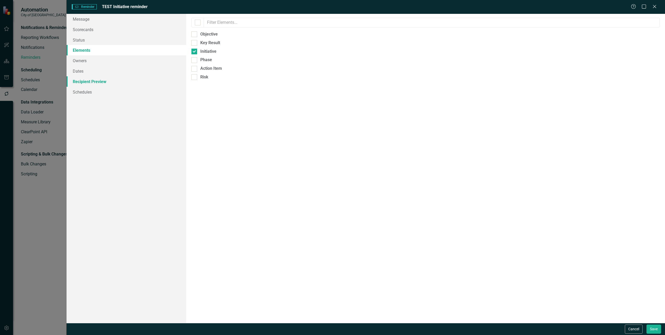
click at [87, 84] on link "Recipient Preview" at bounding box center [127, 81] width 120 height 10
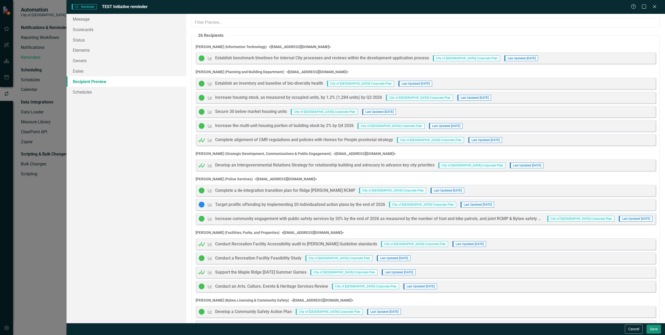
click at [650, 328] on button "Save" at bounding box center [654, 328] width 15 height 9
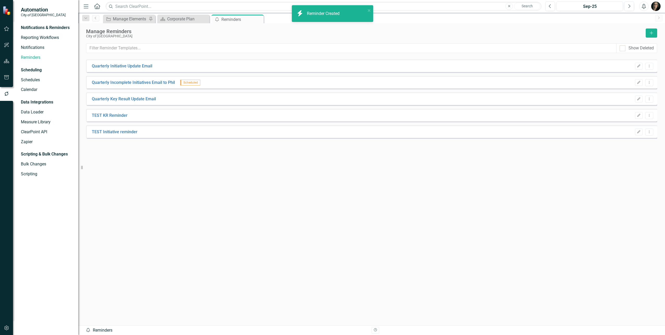
click at [290, 162] on div "Quarterly Initiative Update Email Edit Dropdown Menu Quarterly Incomplete Initi…" at bounding box center [371, 182] width 571 height 246
drag, startPoint x: 223, startPoint y: 165, endPoint x: 182, endPoint y: 94, distance: 81.2
click at [221, 161] on div "Quarterly Initiative Update Email Edit Dropdown Menu Quarterly Incomplete Initi…" at bounding box center [371, 182] width 571 height 246
